Goal: Obtain resource: Obtain resource

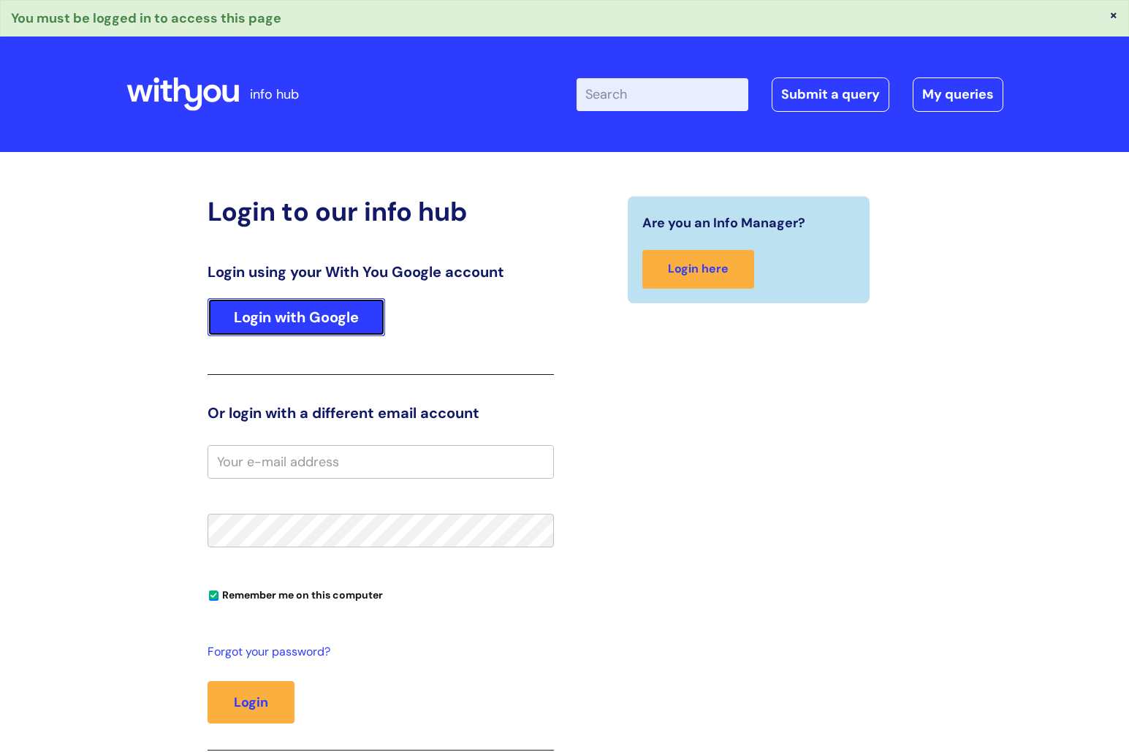
click at [324, 311] on link "Login with Google" at bounding box center [296, 317] width 178 height 38
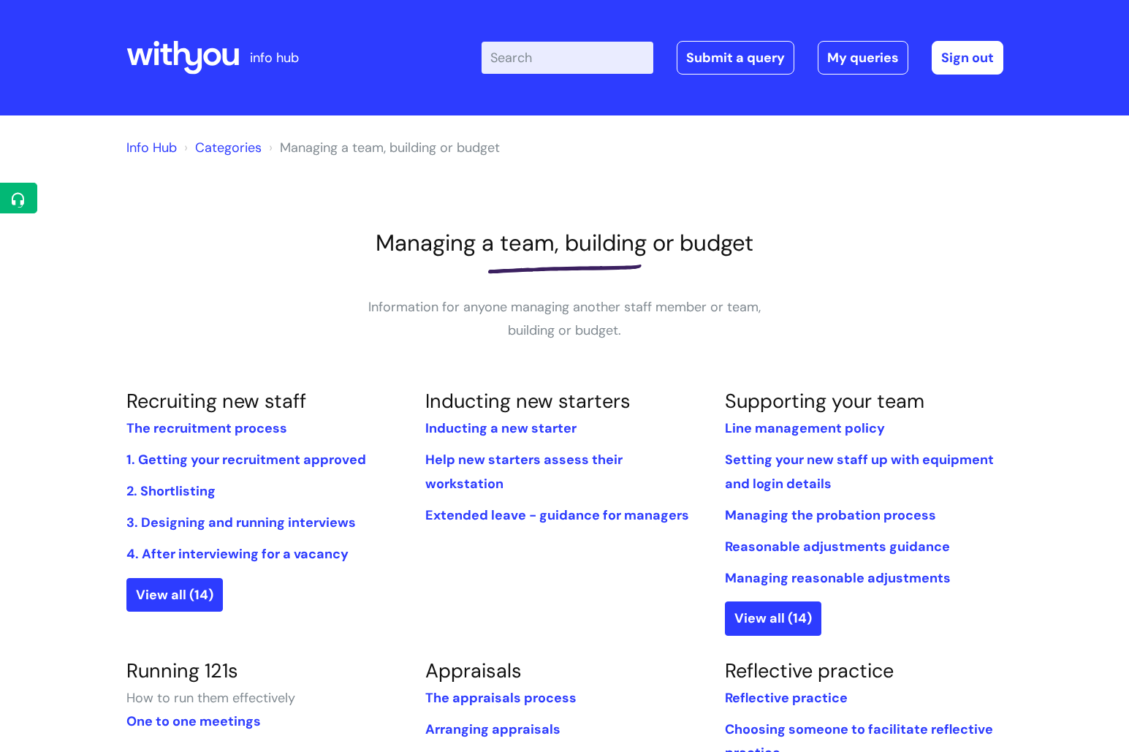
click at [568, 65] on input "Enter your search term here..." at bounding box center [567, 58] width 172 height 32
type input "useful forms"
click button "Search" at bounding box center [0, 0] width 0 height 0
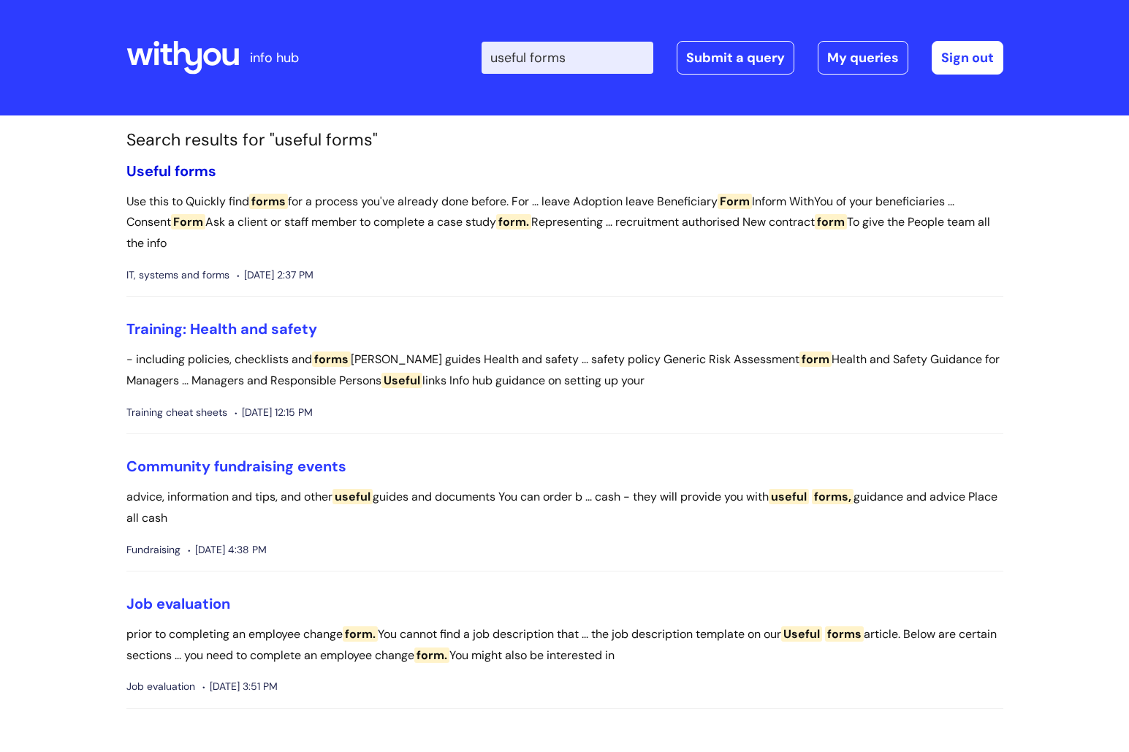
click at [203, 169] on span "forms" at bounding box center [196, 170] width 42 height 19
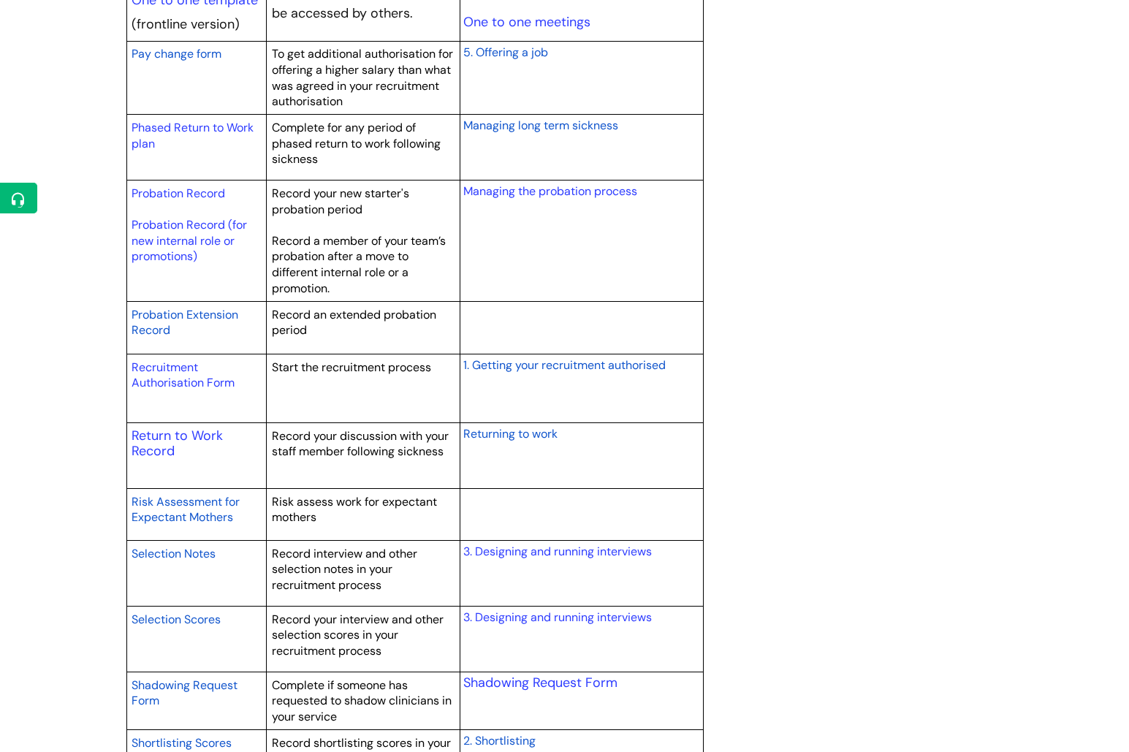
scroll to position [1964, 0]
click at [197, 433] on link "Return to Work Record" at bounding box center [177, 442] width 91 height 34
